Goal: Information Seeking & Learning: Find specific fact

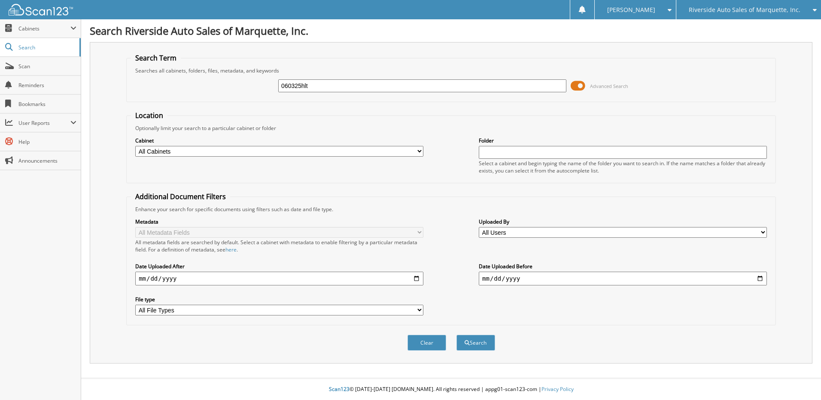
type input "060325hlt"
click at [457, 335] on button "Search" at bounding box center [476, 343] width 39 height 16
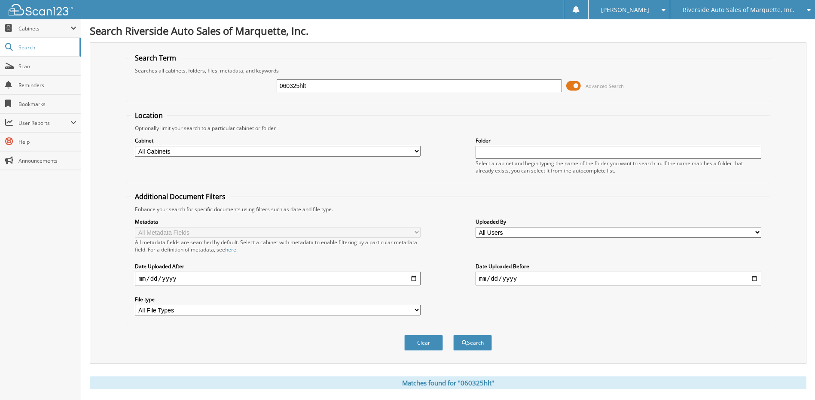
scroll to position [128, 0]
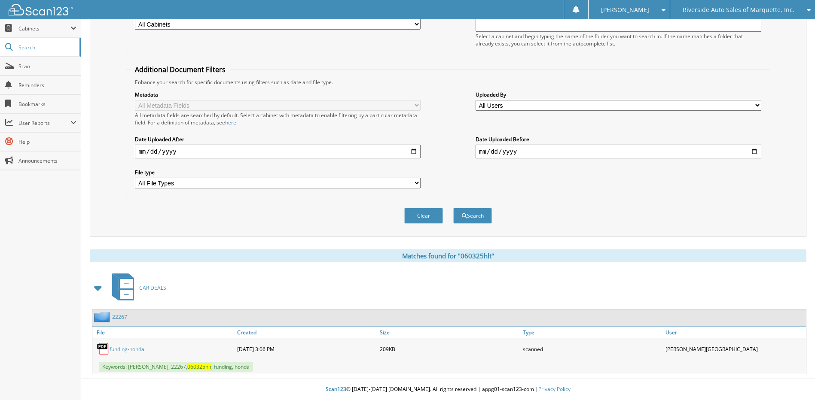
click at [122, 348] on link "funding-honda" at bounding box center [127, 349] width 35 height 7
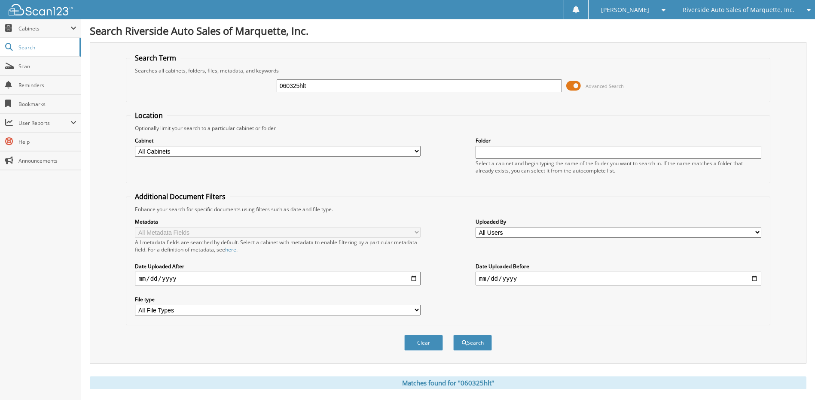
click at [330, 89] on input "060325hlt" at bounding box center [420, 85] width 286 height 13
type input "060325ho"
click at [453, 335] on button "Search" at bounding box center [472, 343] width 39 height 16
click at [475, 345] on button "Search" at bounding box center [472, 343] width 39 height 16
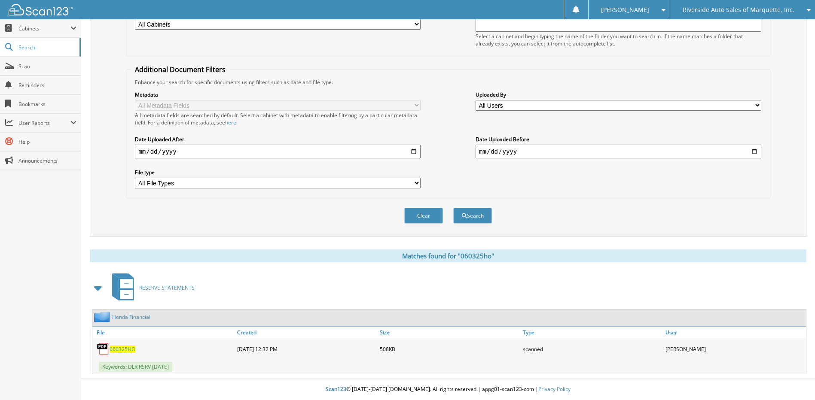
click at [127, 350] on span "060325HO" at bounding box center [123, 349] width 26 height 7
click at [736, 9] on span "Riverside Auto Sales of Marquette, Inc." at bounding box center [739, 9] width 112 height 5
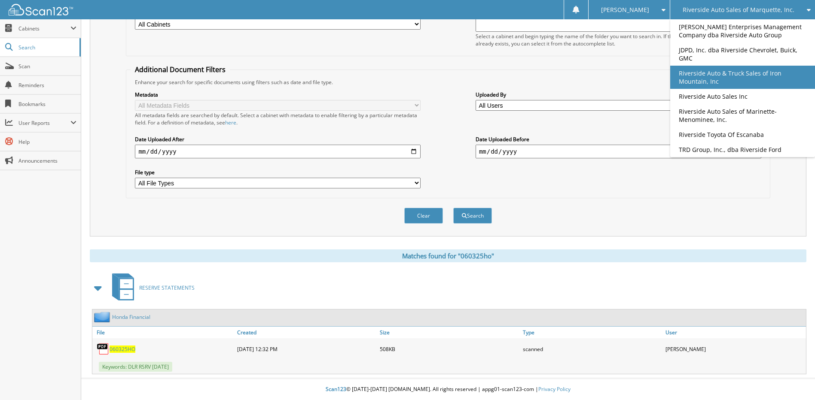
click at [777, 78] on link "Riverside Auto & Truck Sales of Iron Mountain, Inc" at bounding box center [742, 77] width 145 height 23
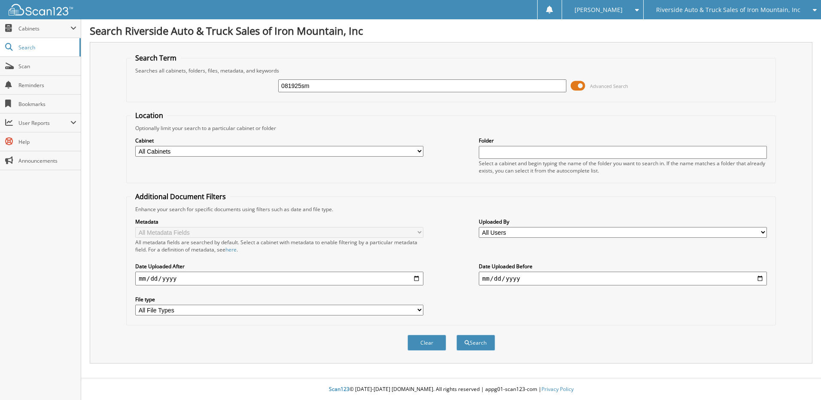
type input "081925sm"
click at [457, 335] on button "Search" at bounding box center [476, 343] width 39 height 16
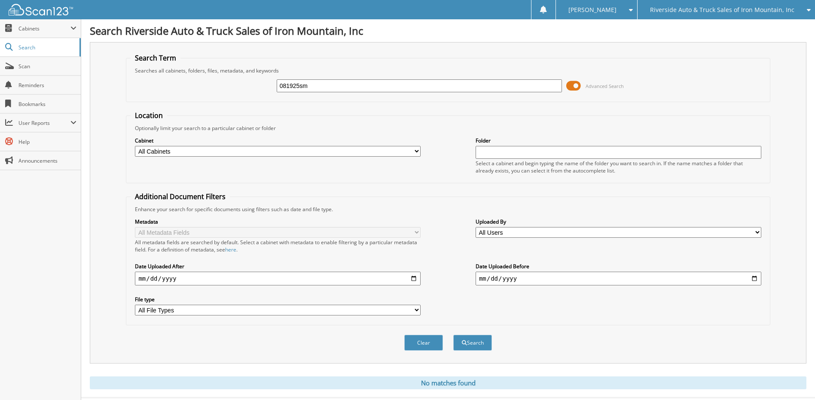
scroll to position [20, 0]
